Goal: Task Accomplishment & Management: Manage account settings

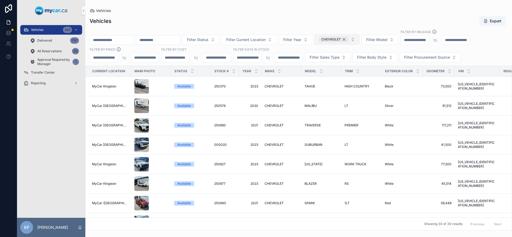
click at [349, 39] on div "CHEVROLET" at bounding box center [334, 40] width 30 height 6
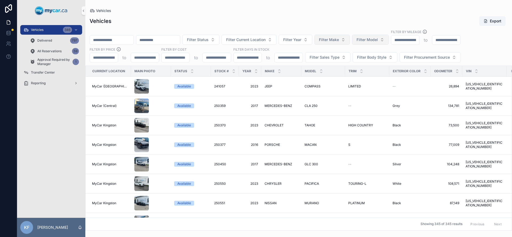
click at [377, 37] on span "Filter Model" at bounding box center [367, 39] width 21 height 5
type input "*"
type input "****"
click at [365, 61] on span "CAMRY" at bounding box center [361, 61] width 14 height 5
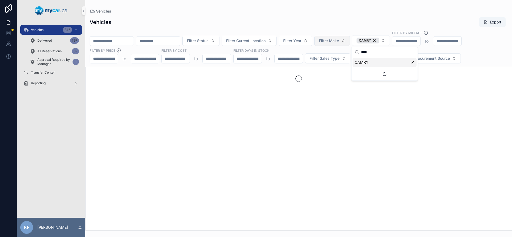
click at [377, 22] on div "Vehicles Export" at bounding box center [299, 22] width 418 height 10
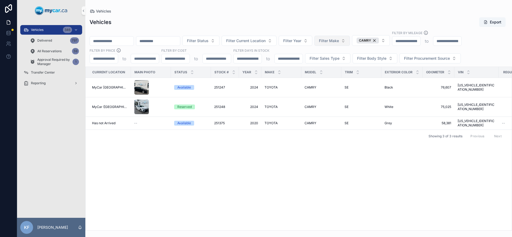
click at [127, 50] on div "FILTER BY PRICE" at bounding box center [125, 51] width 70 height 6
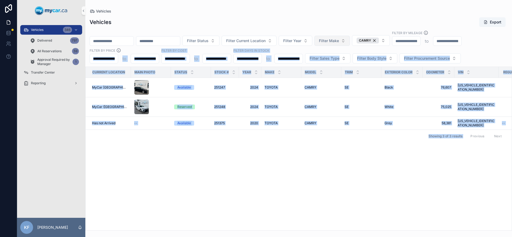
drag, startPoint x: 127, startPoint y: 50, endPoint x: 155, endPoint y: 154, distance: 107.1
click at [155, 154] on div "Vehicles Export Filter Status Filter Current Location Filter Year Filter Make C…" at bounding box center [298, 122] width 427 height 217
click at [155, 154] on div "Current Location Main Photo Status Stock # Year Make Model Trim Exterior Color …" at bounding box center [299, 149] width 426 height 164
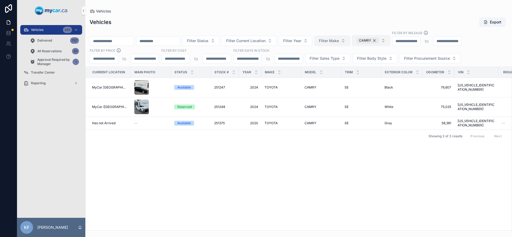
click at [379, 41] on div "CAMRY" at bounding box center [368, 41] width 22 height 6
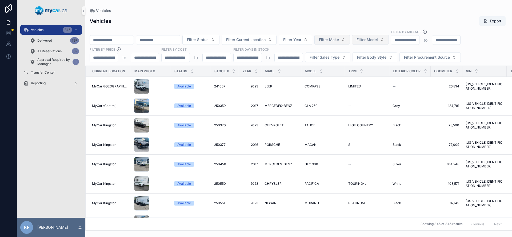
click at [378, 41] on span "Filter Model" at bounding box center [367, 39] width 21 height 5
type input "**"
click at [374, 62] on div "[GEOGRAPHIC_DATA]" at bounding box center [384, 61] width 64 height 9
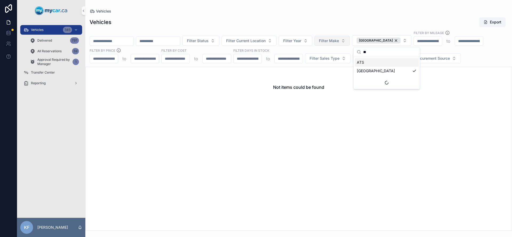
click at [346, 18] on div "Vehicles Export" at bounding box center [299, 22] width 418 height 10
click at [394, 40] on div "[GEOGRAPHIC_DATA]" at bounding box center [379, 41] width 44 height 6
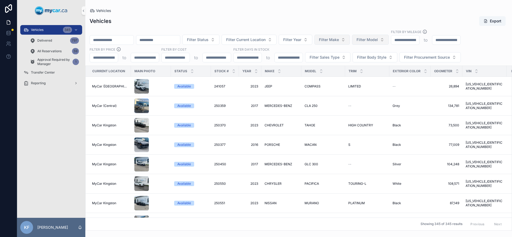
click at [389, 40] on button "Filter Model" at bounding box center [370, 40] width 37 height 10
type input "**"
click at [373, 60] on div "CIVIC" at bounding box center [384, 61] width 64 height 9
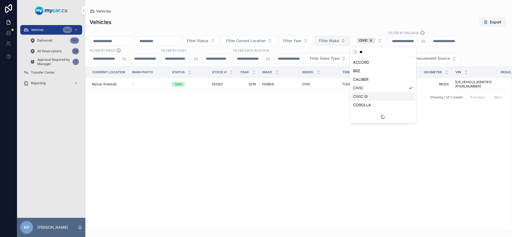
click at [369, 97] on div "CIVIC SI" at bounding box center [383, 96] width 64 height 9
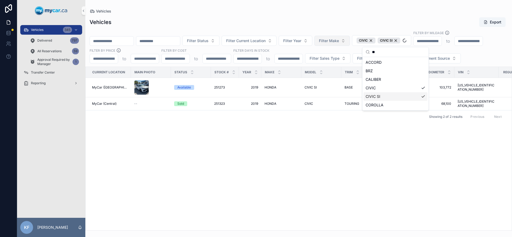
click at [310, 18] on div "Vehicles Export" at bounding box center [299, 22] width 418 height 10
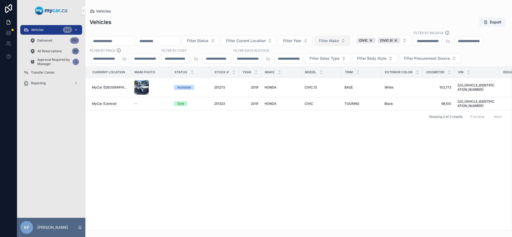
click at [46, 31] on div "Vehicles 345" at bounding box center [50, 30] width 55 height 9
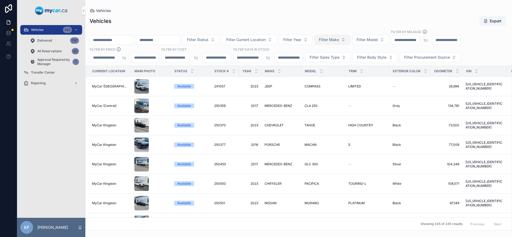
click at [106, 40] on input "scrollable content" at bounding box center [112, 39] width 44 height 7
type input "******"
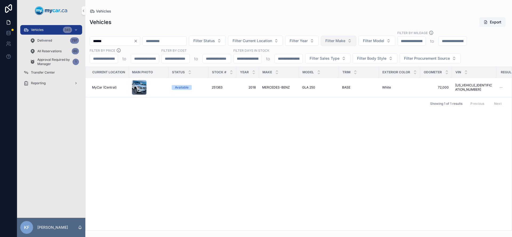
click at [215, 146] on div "Current Location Main Photo Status Stock # Year Make Model Trim Exterior Color …" at bounding box center [299, 149] width 426 height 164
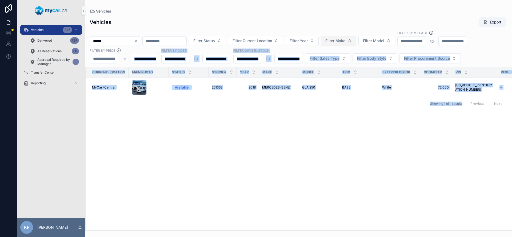
drag, startPoint x: 336, startPoint y: 126, endPoint x: 158, endPoint y: 63, distance: 188.3
click at [158, 63] on div "Vehicles Export ****** Filter Status Filter Current Location Filter Year Filter…" at bounding box center [298, 122] width 427 height 217
click at [241, 116] on div "Current Location Main Photo Status Stock # Year Make Model Trim Exterior Color …" at bounding box center [299, 149] width 426 height 164
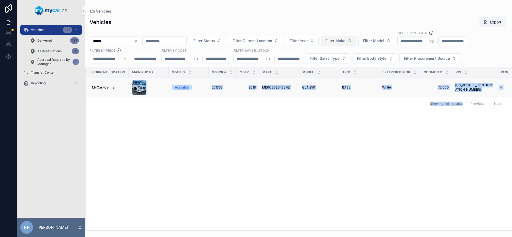
drag, startPoint x: 229, startPoint y: 108, endPoint x: 130, endPoint y: 83, distance: 102.1
click at [130, 83] on div "Current Location Main Photo Status Stock # Year Make Model Trim Exterior Color …" at bounding box center [299, 149] width 426 height 164
click at [204, 127] on div "Current Location Main Photo Status Stock # Year Make Model Trim Exterior Color …" at bounding box center [299, 149] width 426 height 164
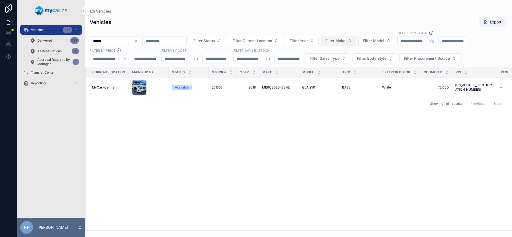
click at [327, 135] on div "Current Location Main Photo Status Stock # Year Make Model Trim Exterior Color …" at bounding box center [299, 149] width 426 height 164
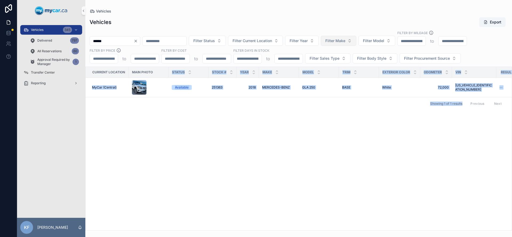
drag, startPoint x: 328, startPoint y: 125, endPoint x: 153, endPoint y: 77, distance: 181.6
click at [153, 77] on div "Current Location Main Photo Status Stock # Year Make Model Trim Exterior Color …" at bounding box center [299, 149] width 426 height 164
click at [385, 130] on div "Current Location Main Photo Status Stock # Year Make Model Trim Exterior Color …" at bounding box center [299, 149] width 426 height 164
drag, startPoint x: 360, startPoint y: 118, endPoint x: 128, endPoint y: 87, distance: 234.1
click at [128, 87] on div "Current Location Main Photo Status Stock # Year Make Model Trim Exterior Color …" at bounding box center [299, 149] width 426 height 164
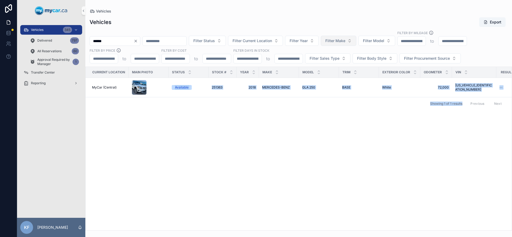
click at [320, 139] on div "Current Location Main Photo Status Stock # Year Make Model Trim Exterior Color …" at bounding box center [299, 149] width 426 height 164
drag, startPoint x: 261, startPoint y: 122, endPoint x: 88, endPoint y: 71, distance: 179.9
click at [88, 71] on div "Current Location Main Photo Status Stock # Year Make Model Trim Exterior Color …" at bounding box center [299, 149] width 426 height 164
click at [273, 130] on div "Current Location Main Photo Status Stock # Year Make Model Trim Exterior Color …" at bounding box center [299, 149] width 426 height 164
drag, startPoint x: 170, startPoint y: 95, endPoint x: 95, endPoint y: 74, distance: 77.9
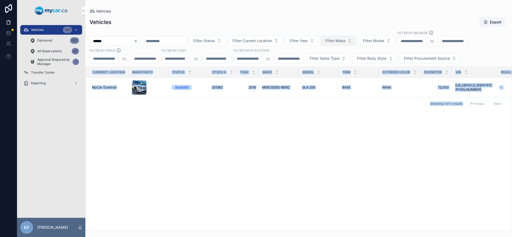
click at [95, 74] on div "Current Location Main Photo Status Stock # Year Make Model Trim Exterior Color …" at bounding box center [299, 149] width 426 height 164
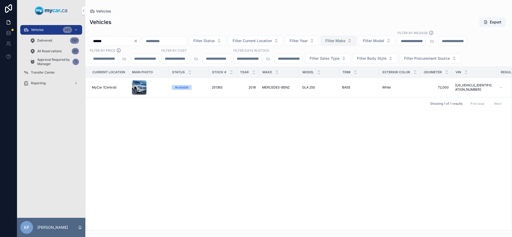
click at [289, 131] on div "Current Location Main Photo Status Stock # Year Make Model Trim Exterior Color …" at bounding box center [299, 149] width 426 height 164
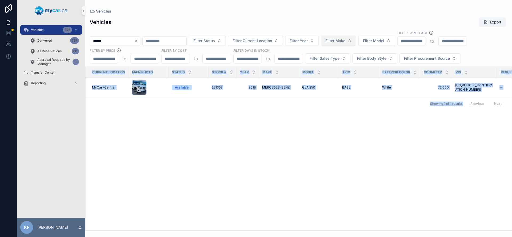
drag, startPoint x: 280, startPoint y: 130, endPoint x: 113, endPoint y: 66, distance: 179.0
click at [113, 66] on div "Vehicles Export ****** Filter Status Filter Current Location Filter Year Filter…" at bounding box center [298, 122] width 427 height 217
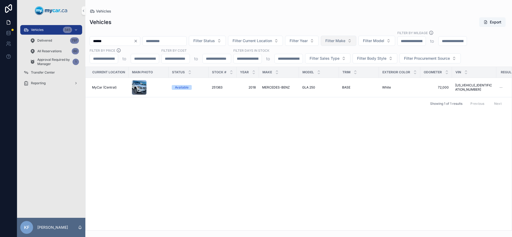
click at [340, 131] on div "Current Location Main Photo Status Stock # Year Make Model Trim Exterior Color …" at bounding box center [299, 149] width 426 height 164
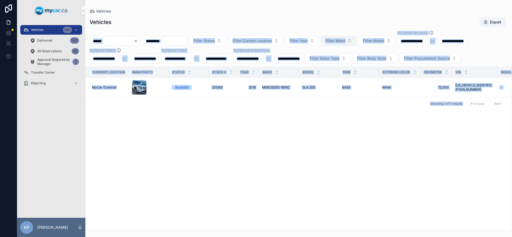
drag, startPoint x: 313, startPoint y: 119, endPoint x: 103, endPoint y: 42, distance: 223.7
click at [103, 42] on div "Vehicles Export ****** Filter Status Filter Current Location Filter Year Filter…" at bounding box center [298, 122] width 427 height 217
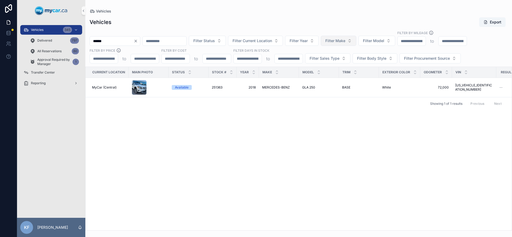
click at [382, 139] on div "Current Location Main Photo Status Stock # Year Make Model Trim Exterior Color …" at bounding box center [299, 149] width 426 height 164
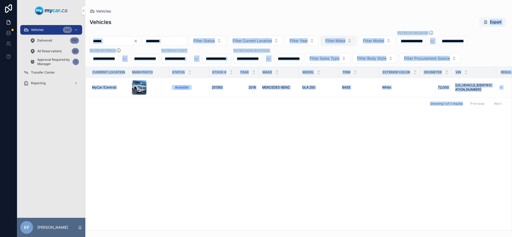
drag, startPoint x: 382, startPoint y: 139, endPoint x: 232, endPoint y: 98, distance: 155.8
click at [98, 35] on div "Vehicles Export ****** Filter Status Filter Current Location Filter Year Filter…" at bounding box center [298, 122] width 427 height 217
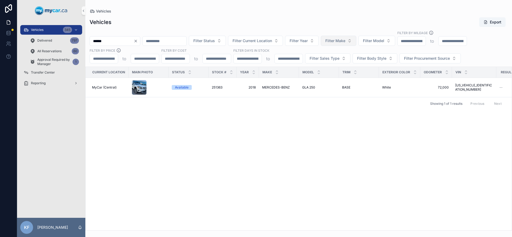
click at [432, 126] on div "Current Location Main Photo Status Stock # Year Make Model Trim Exterior Color …" at bounding box center [299, 149] width 426 height 164
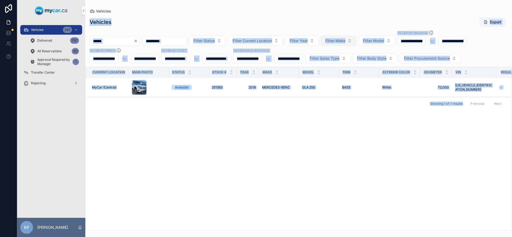
drag, startPoint x: 330, startPoint y: 79, endPoint x: 187, endPoint y: 16, distance: 156.7
click at [187, 16] on div "Vehicles Export ****** Filter Status Filter Current Location Filter Year Filter…" at bounding box center [298, 122] width 427 height 217
click at [325, 146] on div "Current Location Main Photo Status Stock # Year Make Model Trim Exterior Color …" at bounding box center [299, 149] width 426 height 164
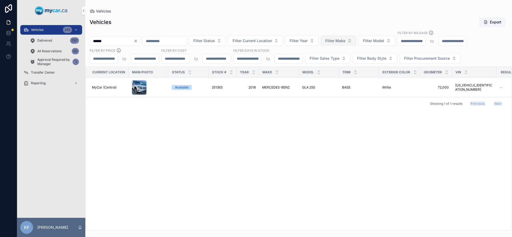
drag, startPoint x: 323, startPoint y: 145, endPoint x: 26, endPoint y: -34, distance: 346.9
click at [26, 0] on html "Vehicles 345 Delivered 797 All Reservations 60 Approval Required by Manager 1 T…" at bounding box center [256, 118] width 512 height 237
click at [358, 153] on div "Current Location Main Photo Status Stock # Year Make Model Trim Exterior Color …" at bounding box center [299, 149] width 426 height 164
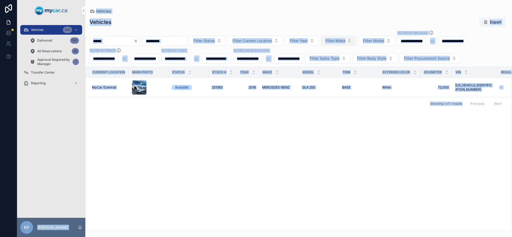
drag, startPoint x: 350, startPoint y: 149, endPoint x: 66, endPoint y: 5, distance: 318.9
click at [66, 5] on div "Vehicles 345 Delivered 797 All Reservations 60 Approval Required by Manager 1 T…" at bounding box center [264, 118] width 495 height 237
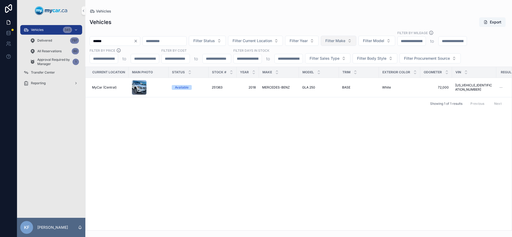
drag, startPoint x: 390, startPoint y: 136, endPoint x: 495, endPoint y: 133, distance: 105.4
click at [390, 136] on div "Current Location Main Photo Status Stock # Year Make Model Trim Exterior Color …" at bounding box center [299, 149] width 426 height 164
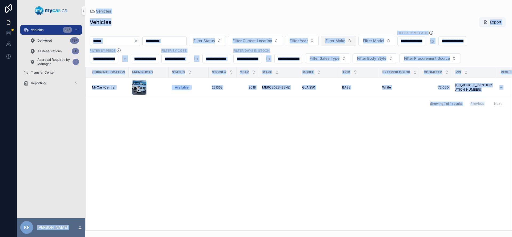
drag, startPoint x: 468, startPoint y: 106, endPoint x: 57, endPoint y: 14, distance: 421.6
click at [57, 14] on div "Vehicles 345 Delivered 797 All Reservations 60 Approval Required by Manager 1 T…" at bounding box center [264, 118] width 495 height 237
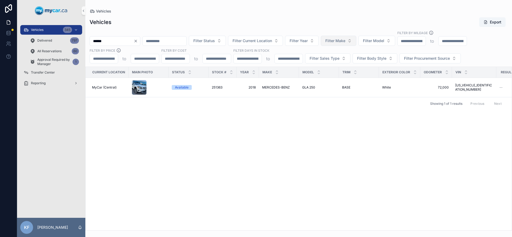
drag, startPoint x: 360, startPoint y: 141, endPoint x: 401, endPoint y: 141, distance: 40.3
click at [361, 141] on div "Current Location Main Photo Status Stock # Year Make Model Trim Exterior Color …" at bounding box center [299, 149] width 426 height 164
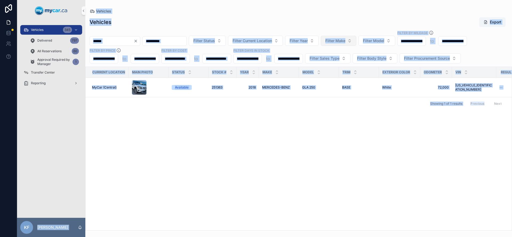
drag, startPoint x: 481, startPoint y: 145, endPoint x: 77, endPoint y: 4, distance: 428.4
click at [77, 4] on div "Vehicles 345 Delivered 797 All Reservations 60 Approval Required by Manager 1 T…" at bounding box center [264, 118] width 495 height 237
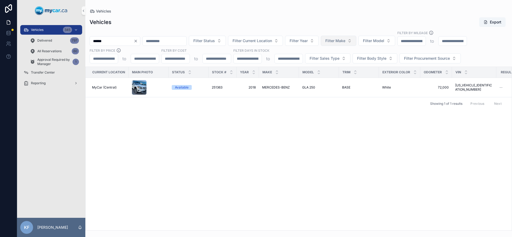
click at [501, 145] on div "Current Location Main Photo Status Stock # Year Make Model Trim Exterior Color …" at bounding box center [299, 149] width 426 height 164
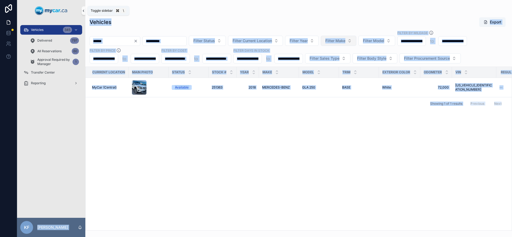
drag, startPoint x: 503, startPoint y: 146, endPoint x: 85, endPoint y: 11, distance: 439.3
click at [85, 11] on div "Vehicles 345 Delivered 797 All Reservations 60 Approval Required by Manager 1 T…" at bounding box center [264, 118] width 495 height 237
click at [371, 135] on div "Current Location Main Photo Status Stock # Year Make Model Trim Exterior Color …" at bounding box center [299, 149] width 426 height 164
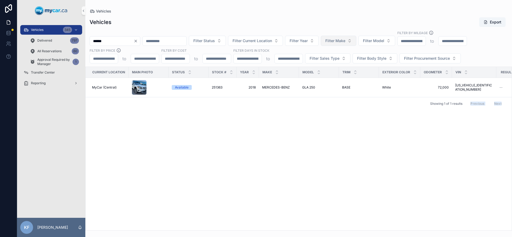
drag, startPoint x: 438, startPoint y: 151, endPoint x: 72, endPoint y: -4, distance: 397.6
click at [72, 0] on html "Vehicles 345 Delivered 797 All Reservations 60 Approval Required by Manager 1 T…" at bounding box center [256, 118] width 512 height 237
click at [427, 164] on div "Current Location Main Photo Status Stock # Year Make Model Trim Exterior Color …" at bounding box center [299, 149] width 426 height 164
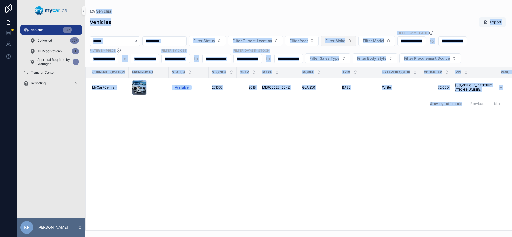
drag, startPoint x: 432, startPoint y: 160, endPoint x: 88, endPoint y: 11, distance: 374.5
click at [88, 11] on div "Vehicles Vehicles Export ****** Filter Status Filter Current Location Filter Ye…" at bounding box center [298, 115] width 427 height 231
click at [237, 109] on div "Showing 1 of 1 results Previous Next" at bounding box center [299, 103] width 426 height 13
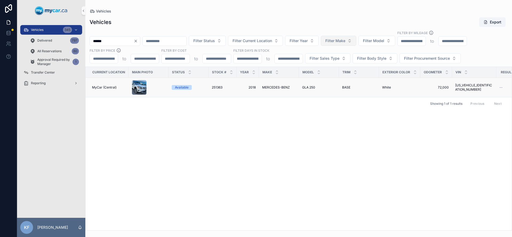
click at [178, 89] on div "Available" at bounding box center [182, 87] width 14 height 5
click at [180, 87] on div "Available" at bounding box center [182, 87] width 14 height 5
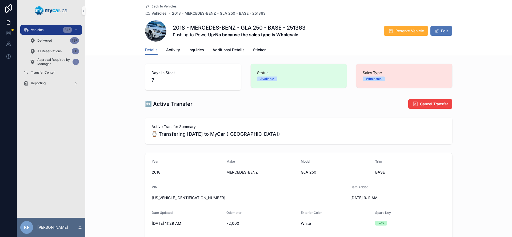
click at [443, 30] on button "Edit" at bounding box center [442, 31] width 22 height 10
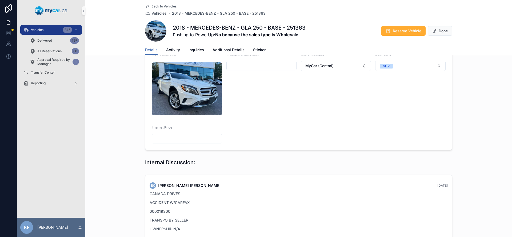
scroll to position [79, 0]
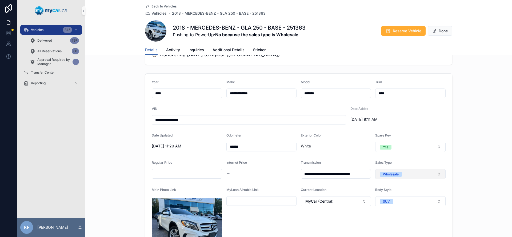
click at [405, 172] on button "Wholesale" at bounding box center [410, 174] width 70 height 10
click at [388, 212] on div "Retail" at bounding box center [384, 211] width 9 height 5
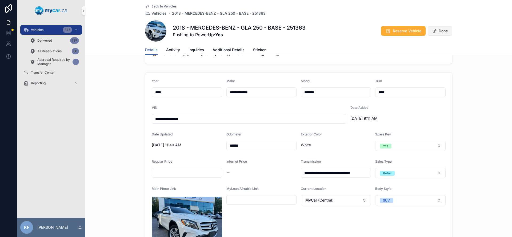
click at [440, 27] on button "Done" at bounding box center [440, 31] width 25 height 10
